Goal: Complete application form: Complete application form

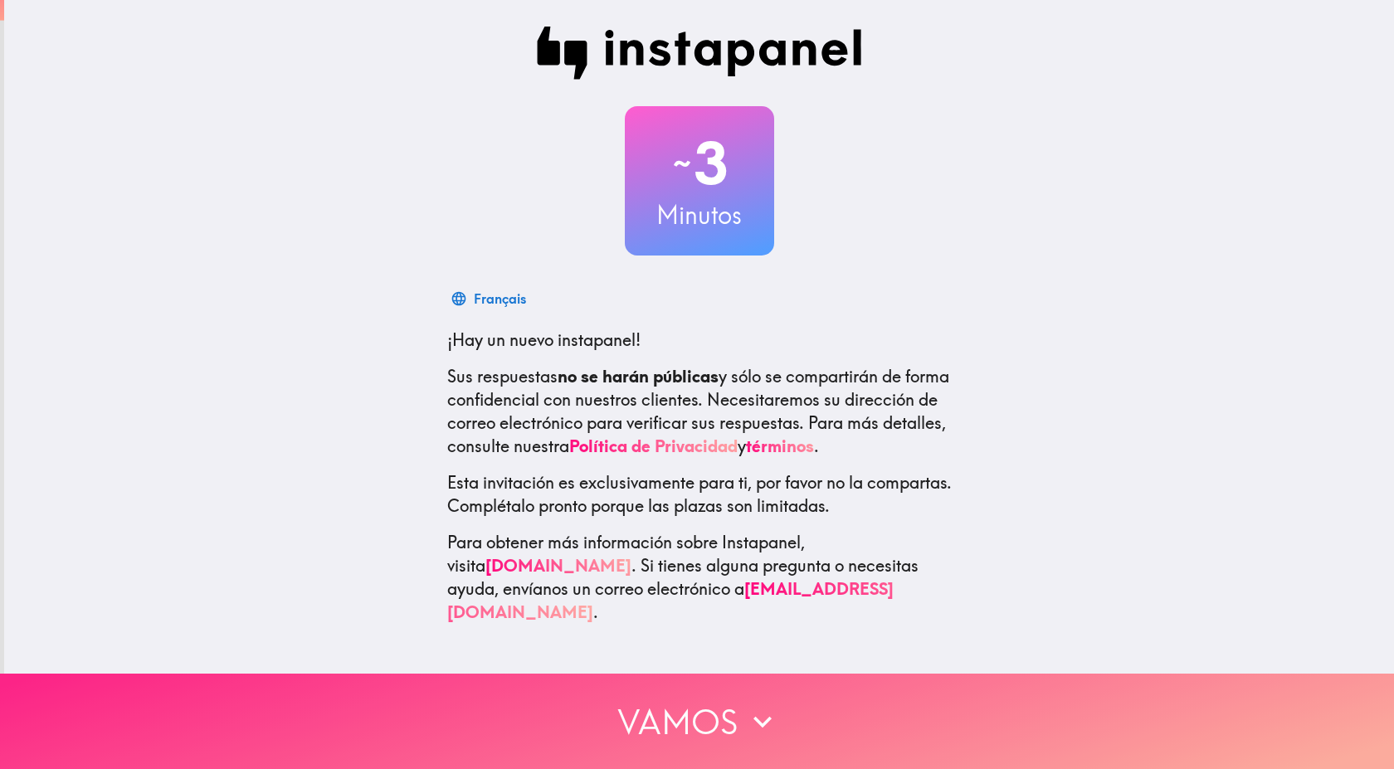
click at [695, 709] on button "Vamos" at bounding box center [697, 721] width 1394 height 95
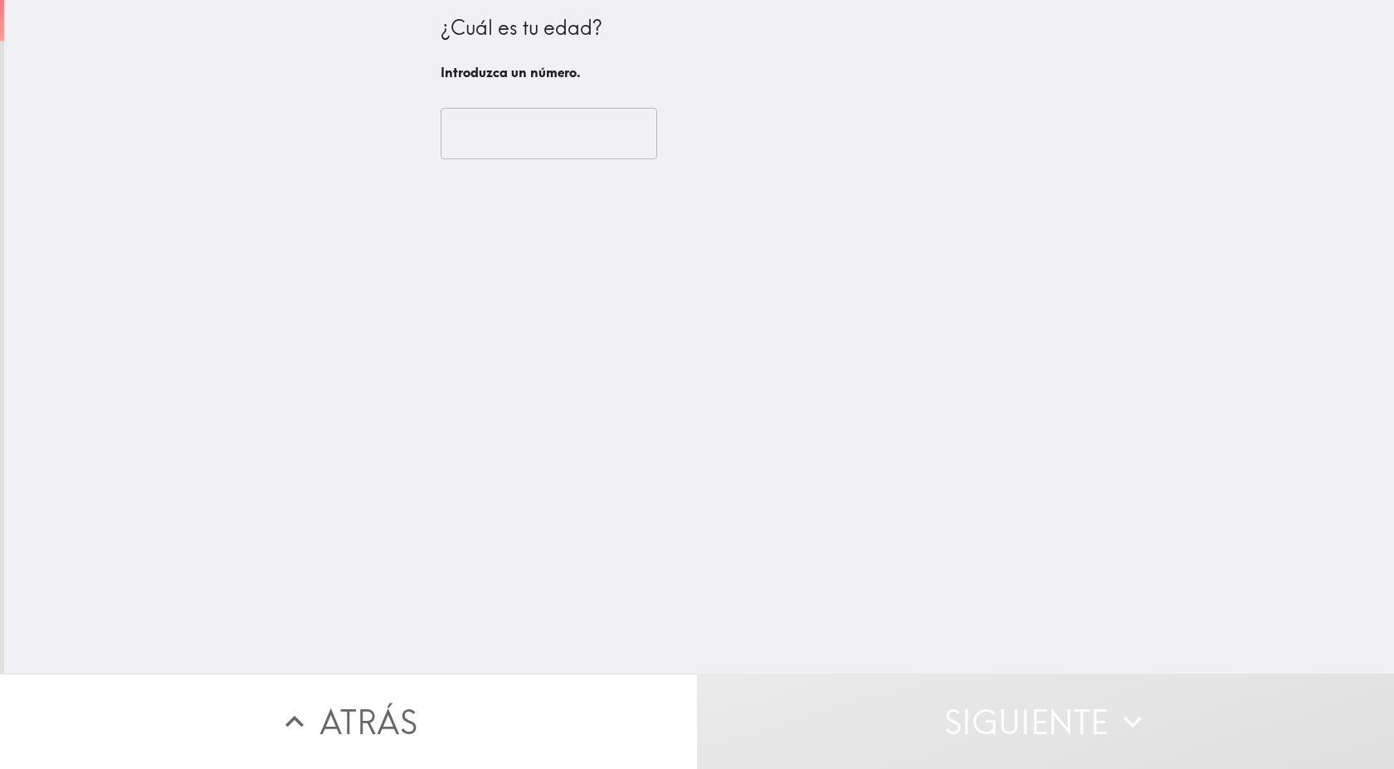
click at [537, 130] on input "number" at bounding box center [549, 133] width 217 height 51
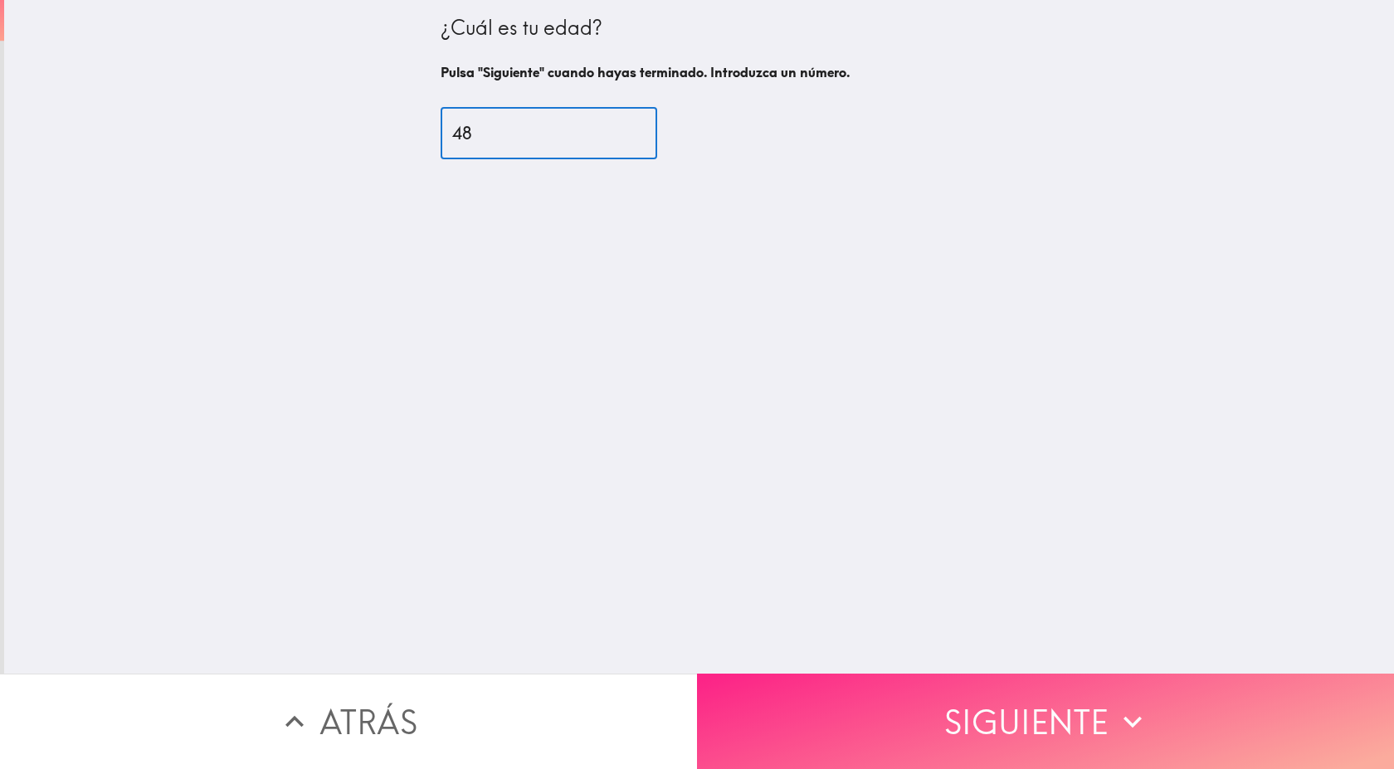
type input "48"
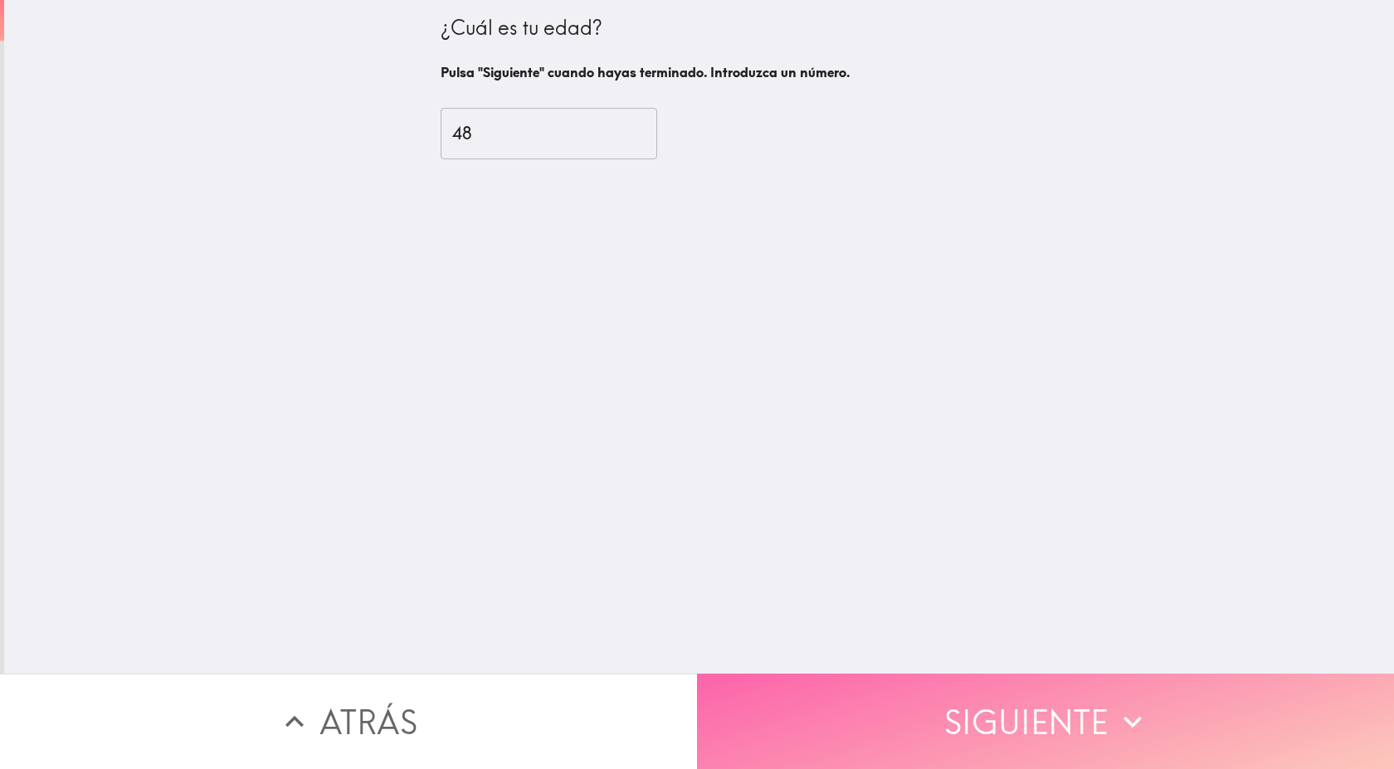
click at [925, 674] on button "Siguiente" at bounding box center [1045, 721] width 697 height 95
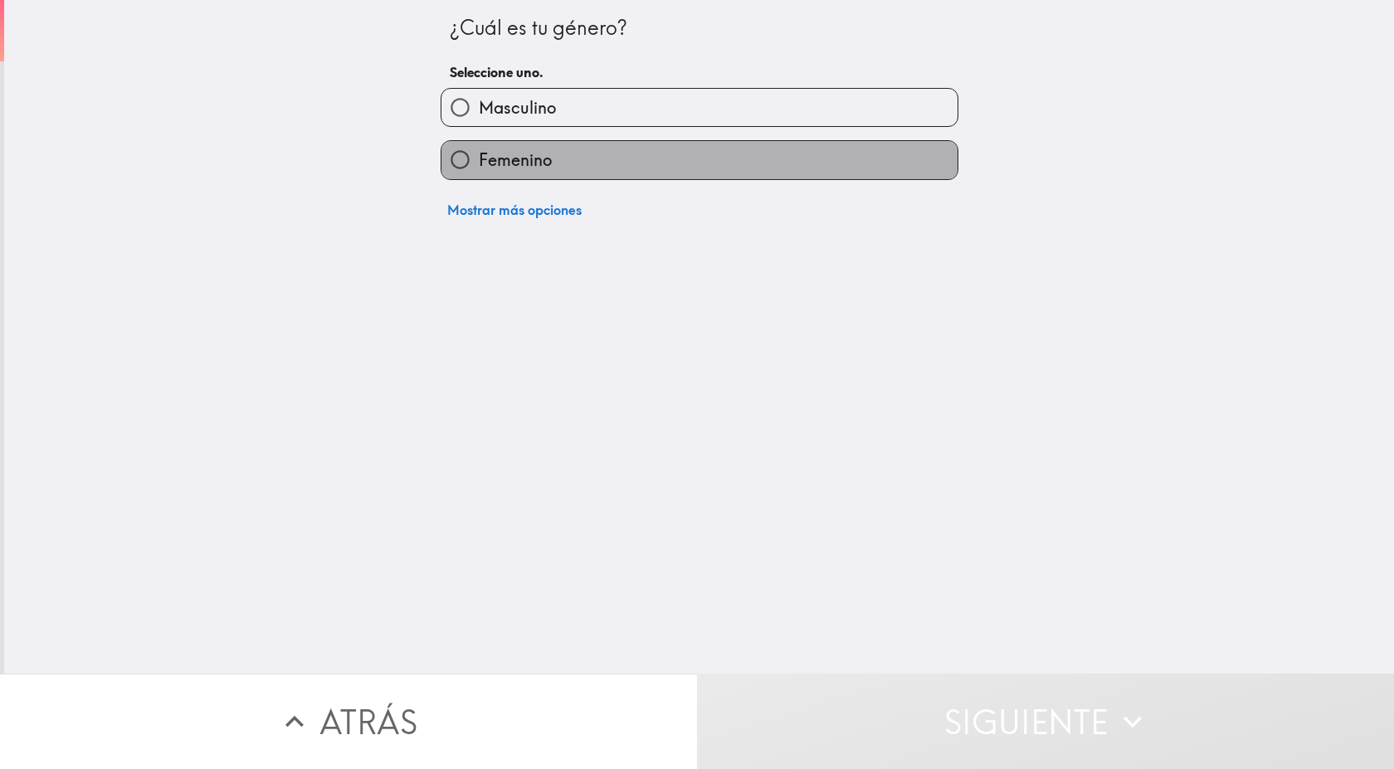
click at [586, 158] on label "Femenino" at bounding box center [700, 159] width 516 height 37
click at [479, 158] on input "Femenino" at bounding box center [460, 159] width 37 height 37
radio input "true"
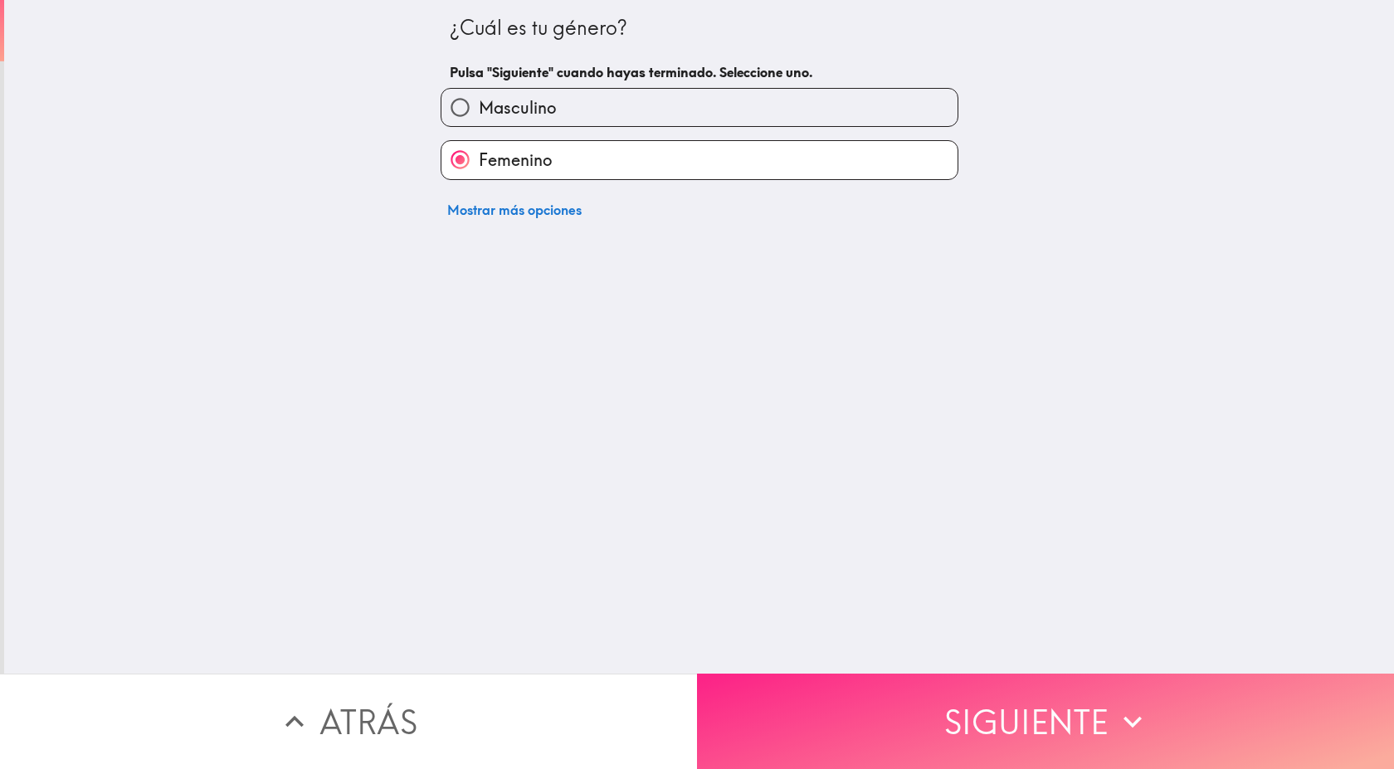
click at [986, 710] on button "Siguiente" at bounding box center [1045, 721] width 697 height 95
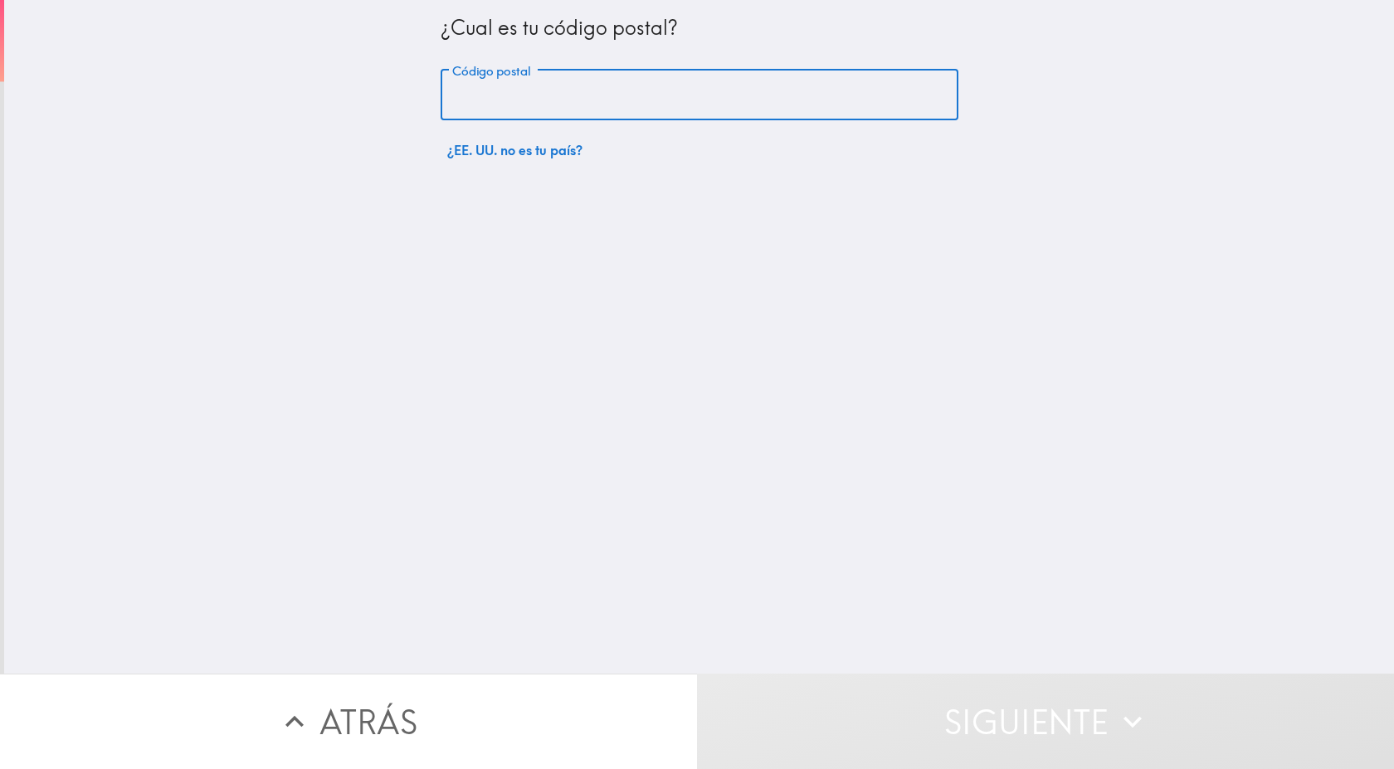
click at [670, 101] on input "Código postal" at bounding box center [700, 95] width 518 height 51
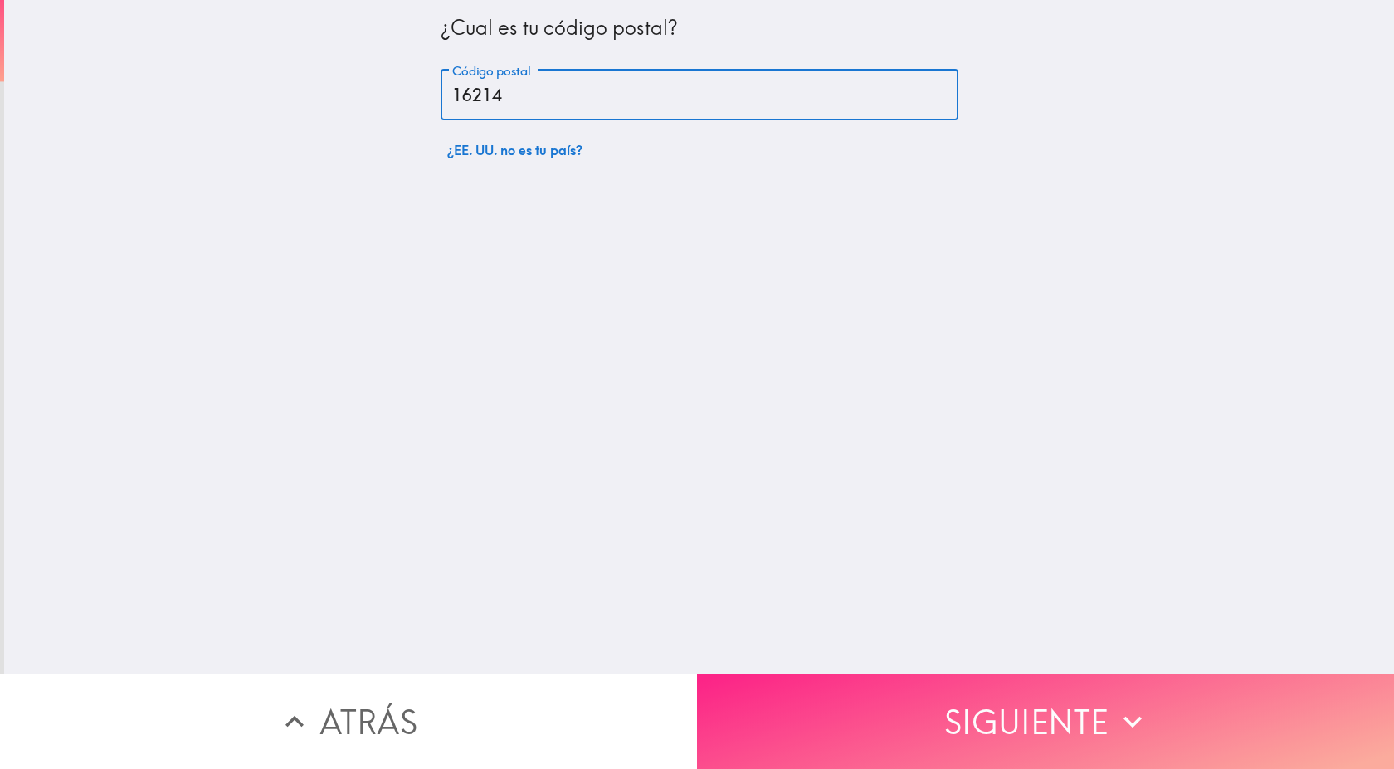
type input "16214"
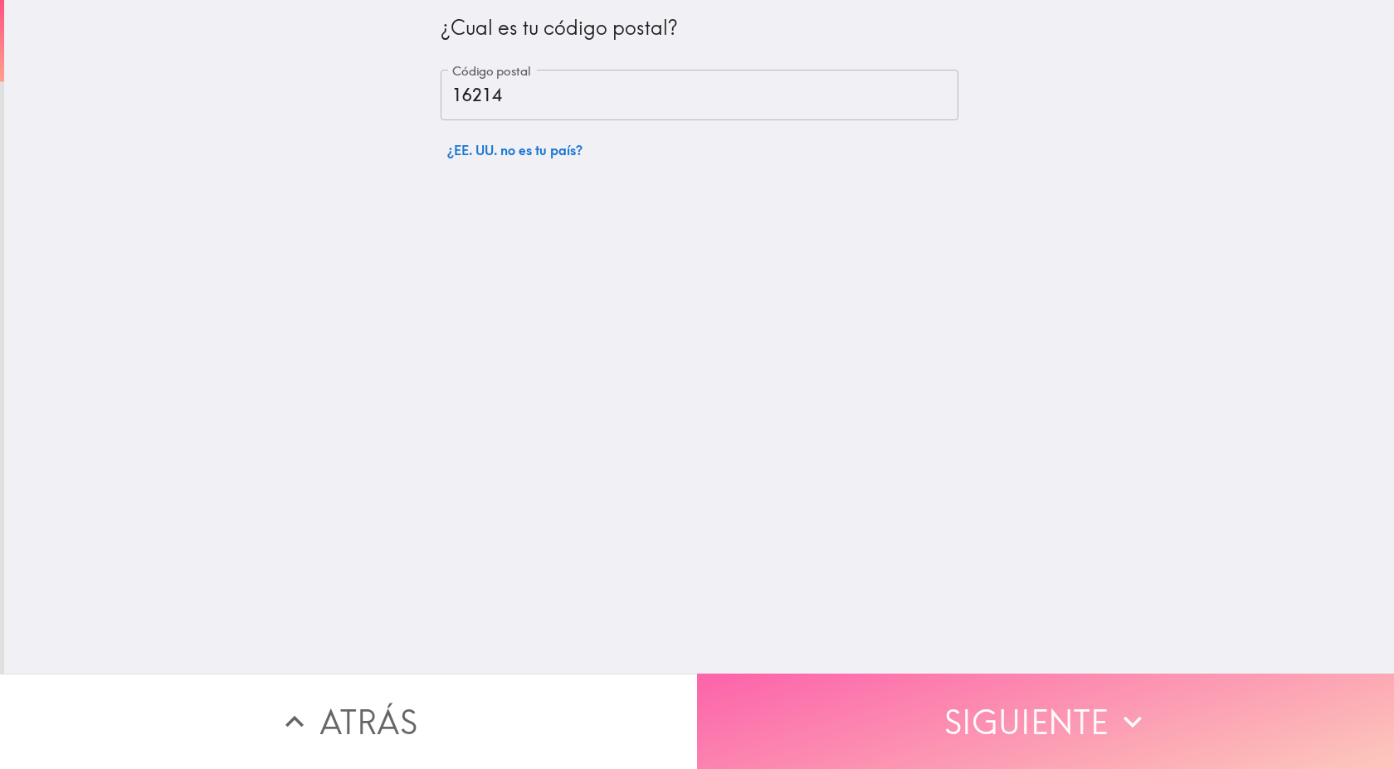
click at [906, 737] on button "Siguiente" at bounding box center [1045, 721] width 697 height 95
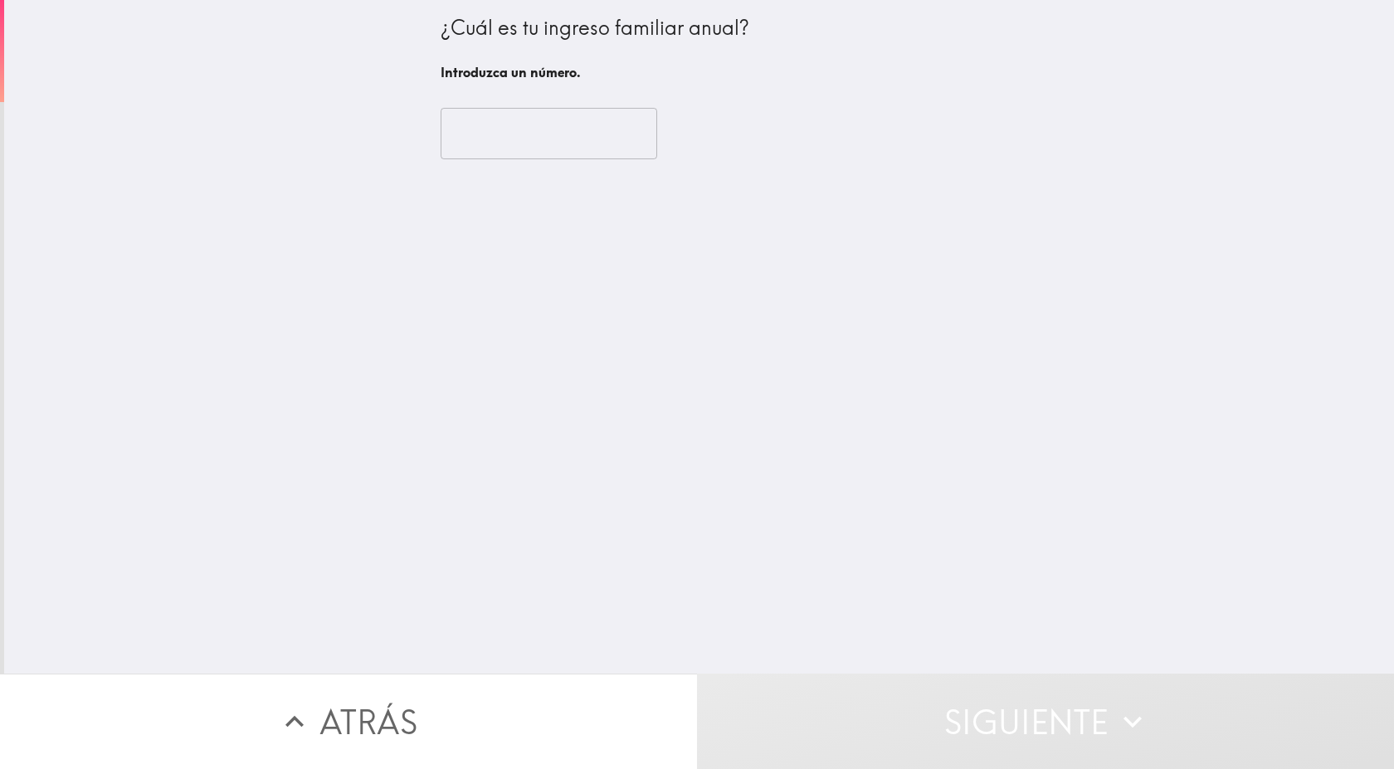
click at [528, 140] on input "number" at bounding box center [549, 133] width 217 height 51
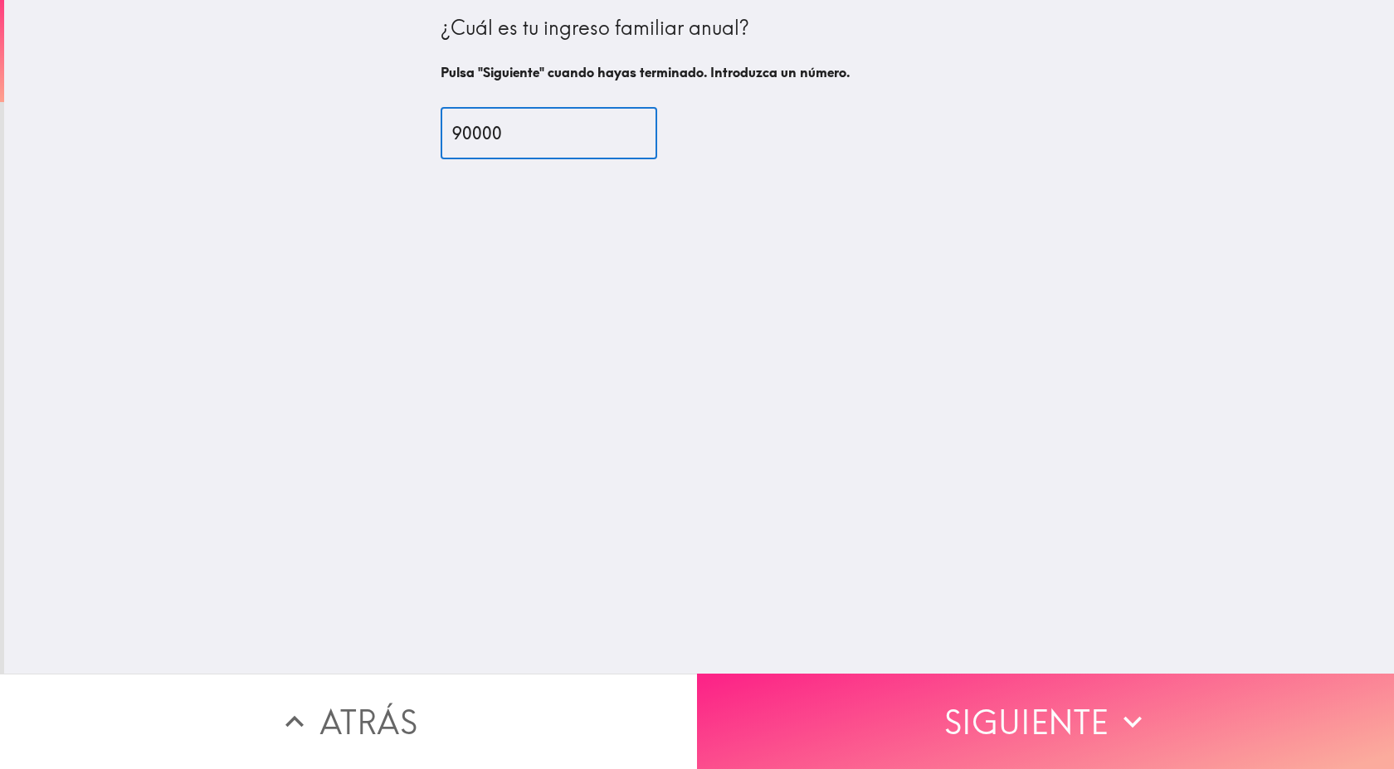
type input "90000"
click at [866, 698] on button "Siguiente" at bounding box center [1045, 721] width 697 height 95
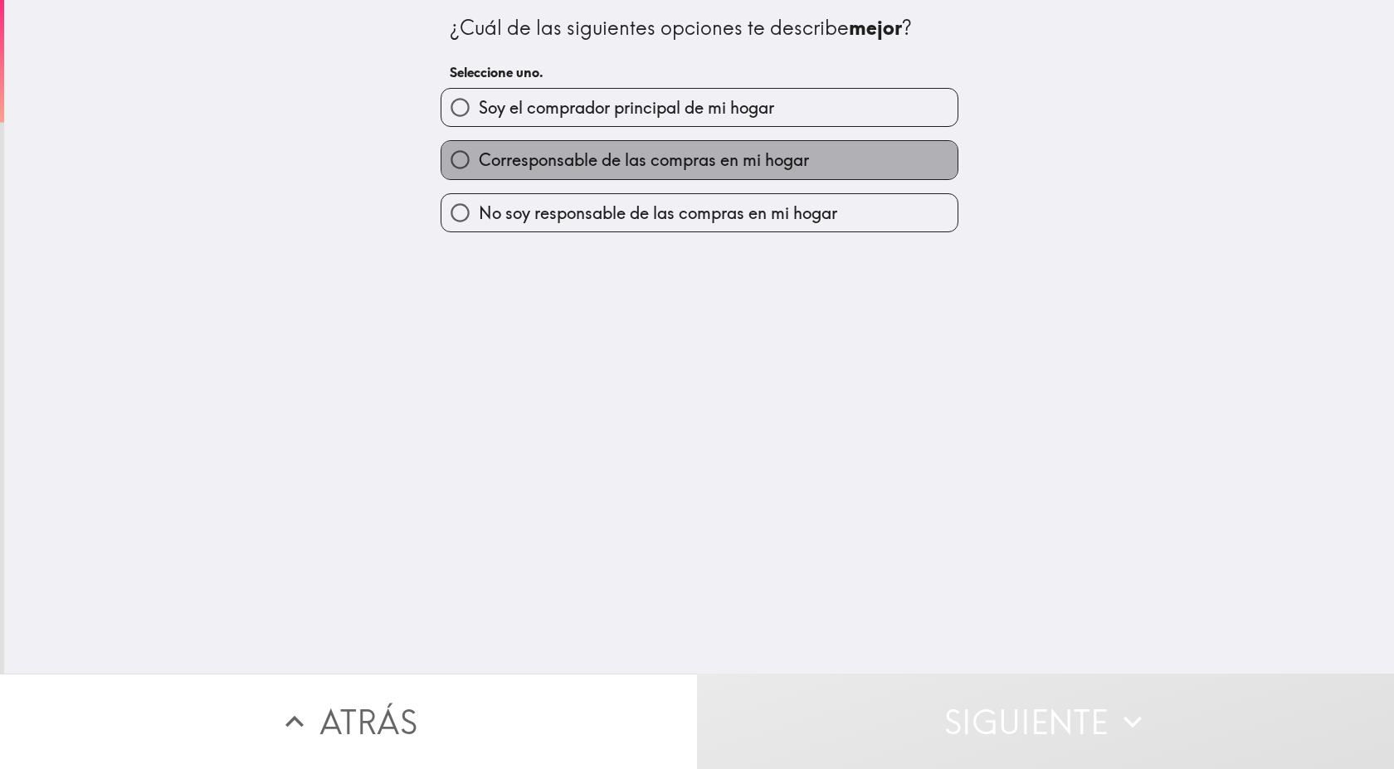
click at [668, 160] on span "Corresponsable de las compras en mi hogar" at bounding box center [644, 160] width 330 height 23
click at [479, 160] on input "Corresponsable de las compras en mi hogar" at bounding box center [460, 159] width 37 height 37
radio input "true"
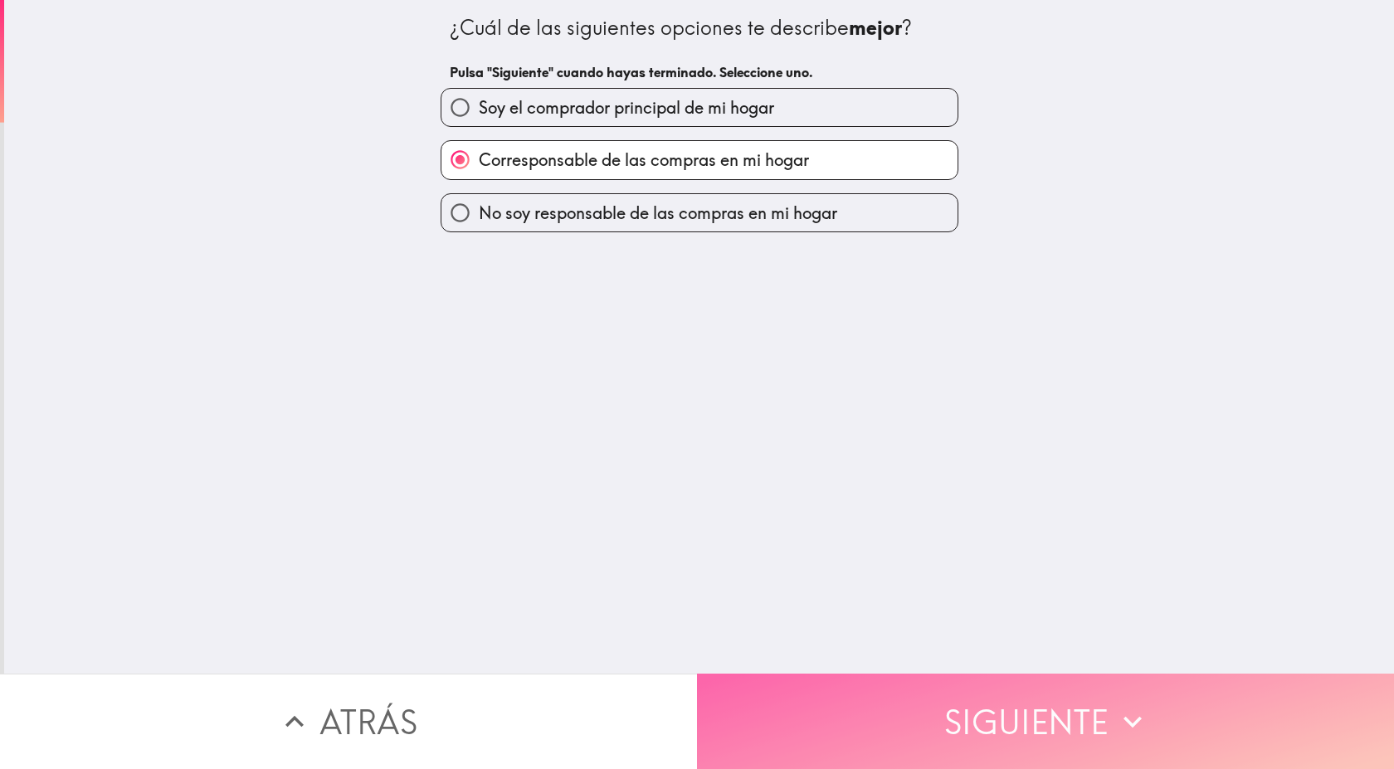
click at [954, 699] on button "Siguiente" at bounding box center [1045, 721] width 697 height 95
